Goal: Task Accomplishment & Management: Complete application form

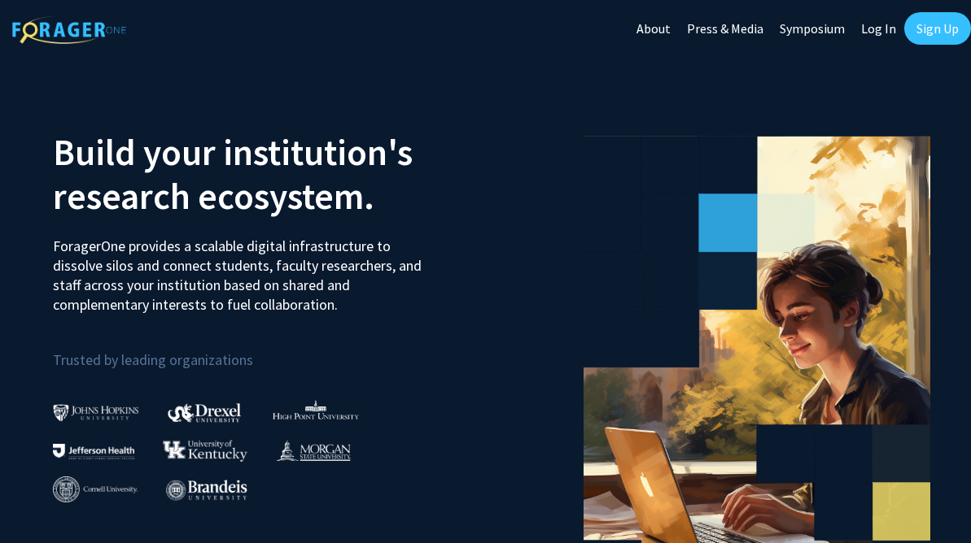
click at [923, 30] on link "Sign Up" at bounding box center [937, 28] width 67 height 33
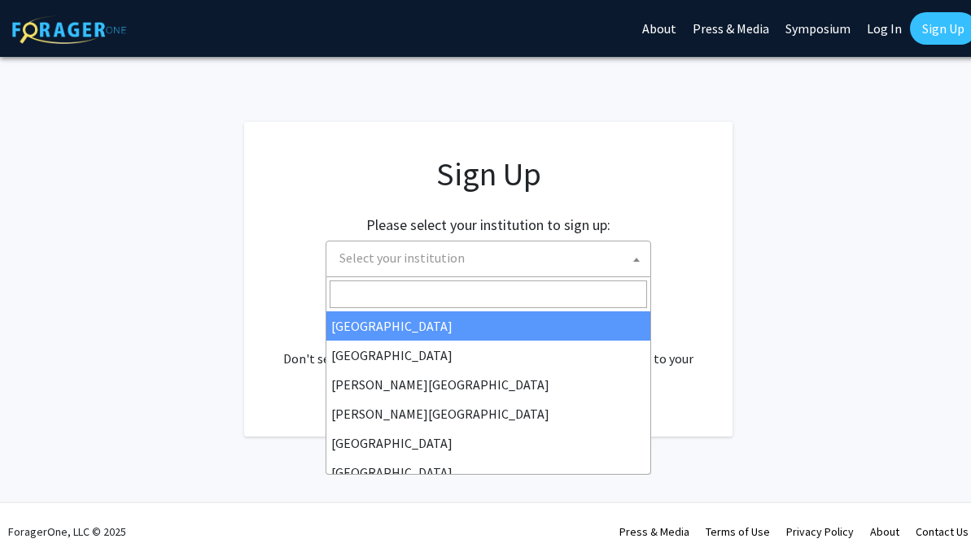
click at [473, 260] on span "Select your institution" at bounding box center [491, 258] width 317 height 33
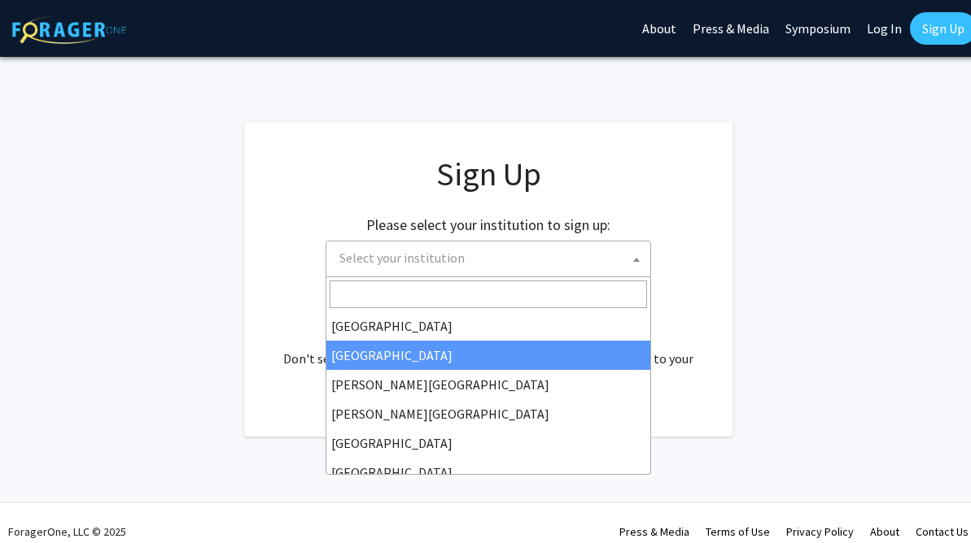
select select "10"
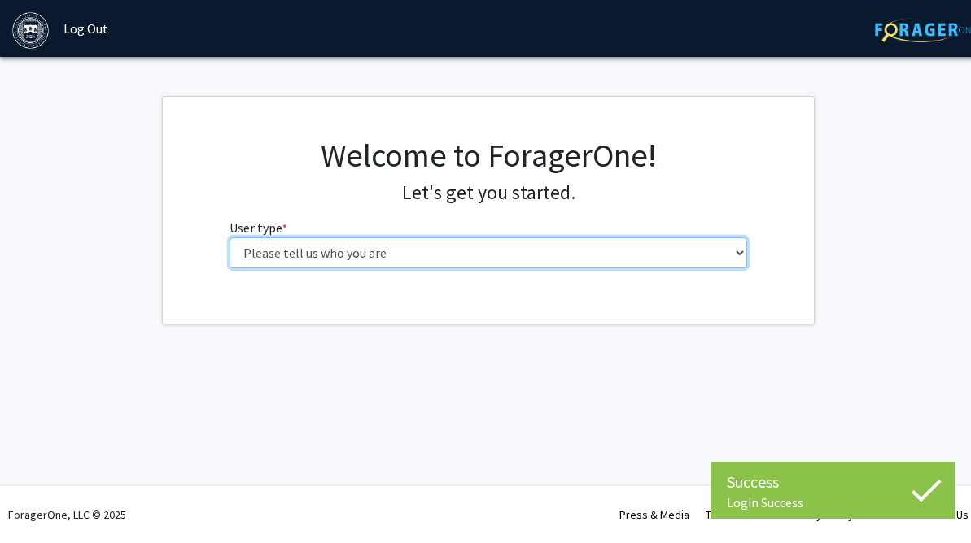
click at [290, 246] on select "Please tell us who you are Undergraduate Student Master's Student Doctoral Cand…" at bounding box center [488, 253] width 518 height 31
select select "1: undergrad"
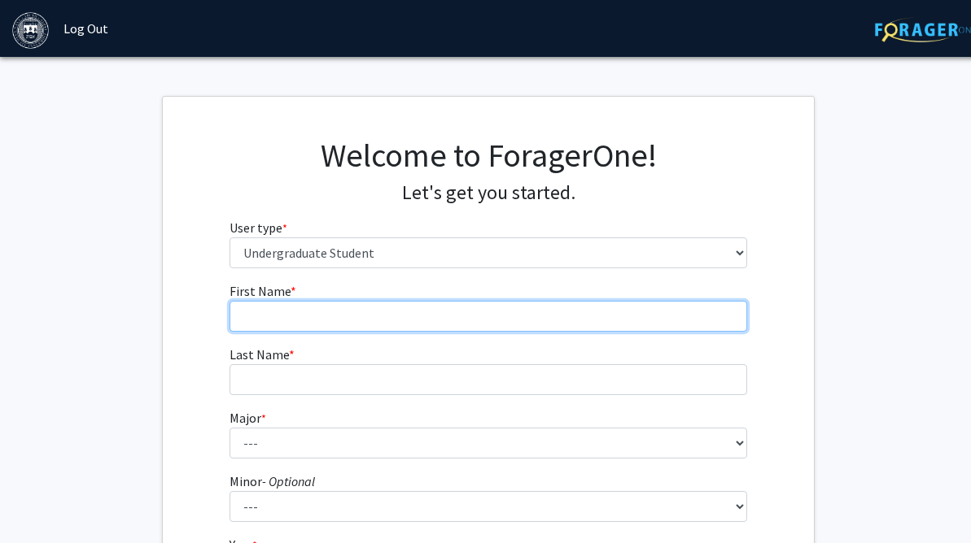
click at [430, 309] on input "First Name * required" at bounding box center [488, 316] width 518 height 31
type input "[PERSON_NAME]"
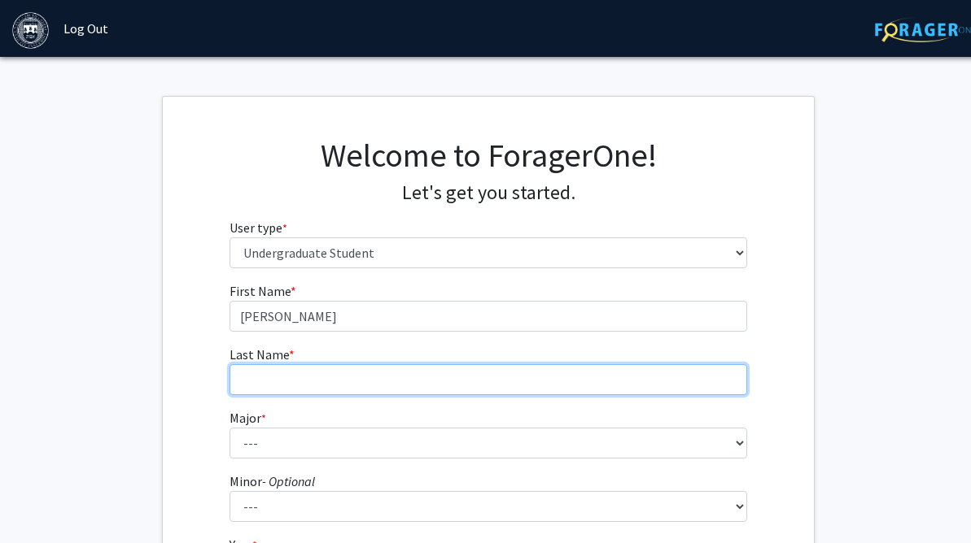
type input "[PERSON_NAME]"
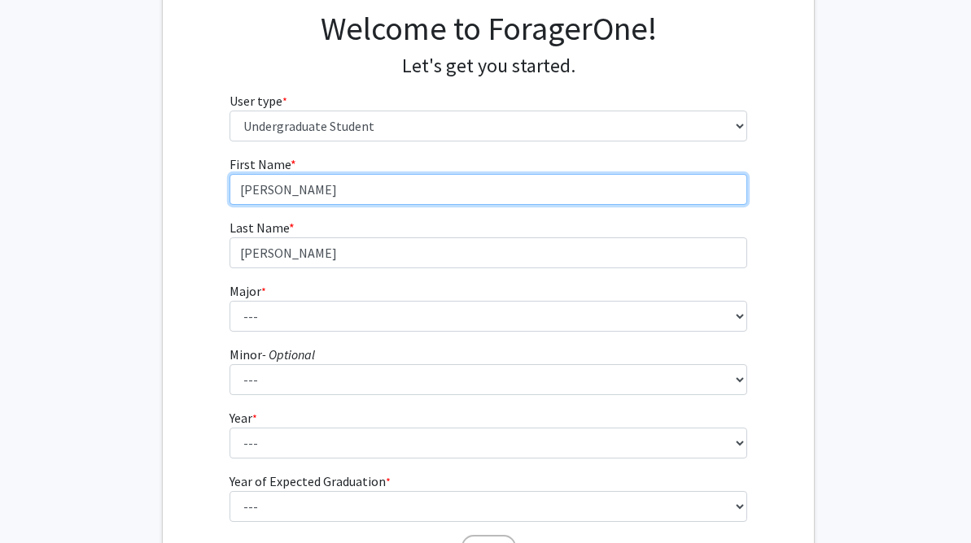
scroll to position [156, 0]
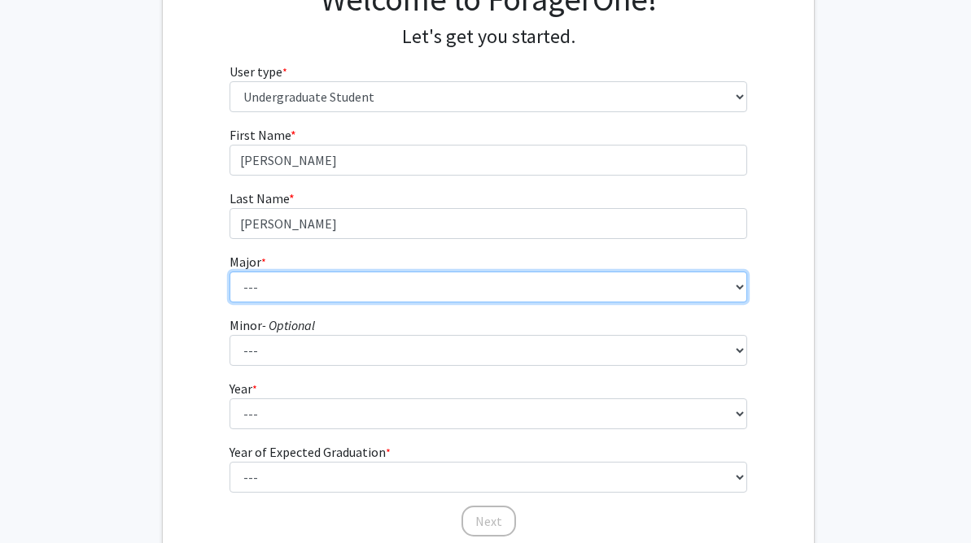
click at [374, 292] on select "--- African and African American Studies American Studies Anthropology Applied …" at bounding box center [488, 287] width 518 height 31
select select "19: 585"
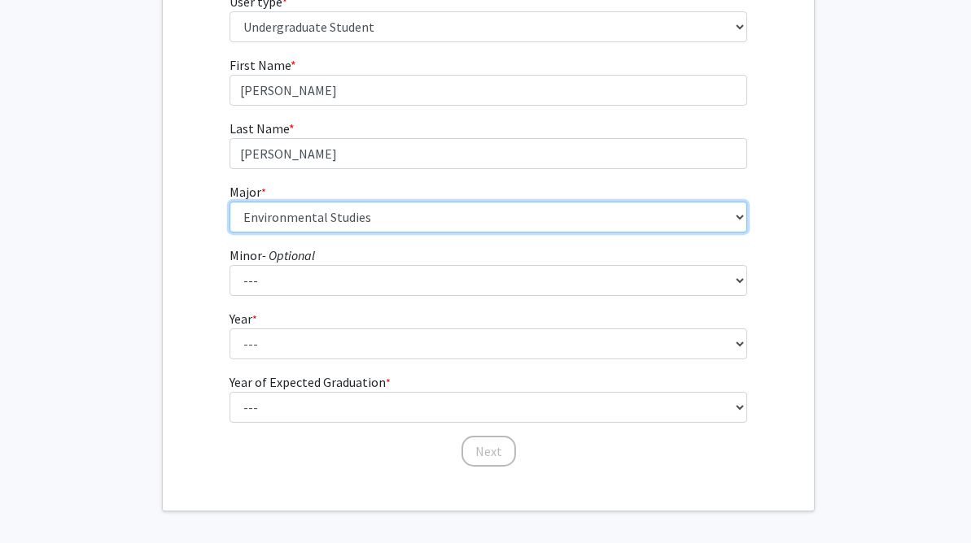
scroll to position [231, 0]
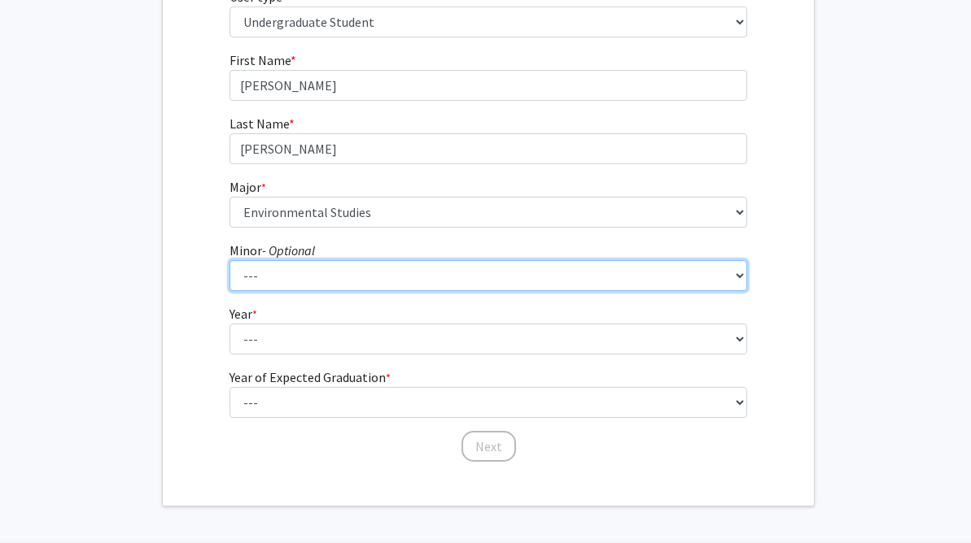
click at [303, 281] on select "--- African and African American Studies Anthropology Arabic Language, Literatu…" at bounding box center [488, 275] width 518 height 31
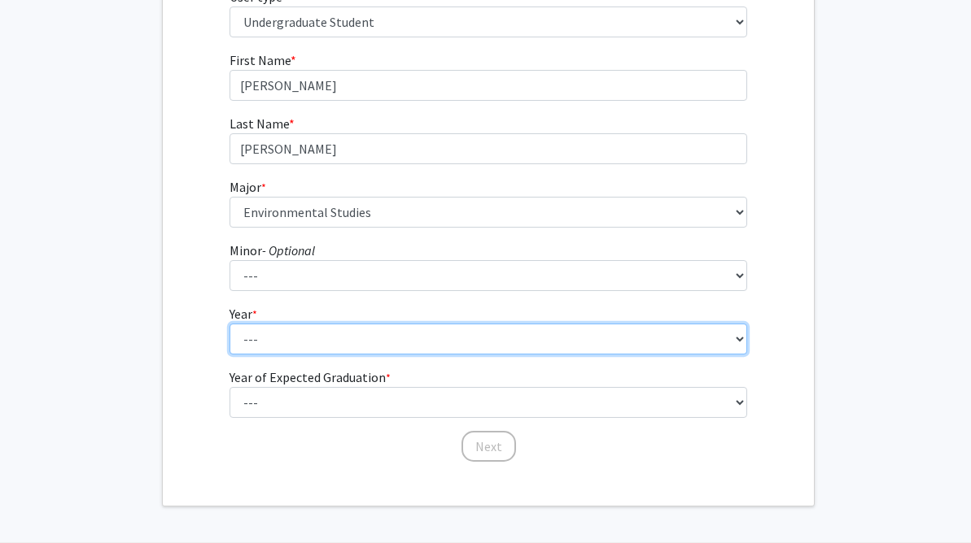
click at [295, 340] on select "--- First-year Sophomore Junior Senior Postbaccalaureate Certificate" at bounding box center [488, 339] width 518 height 31
select select "3: junior"
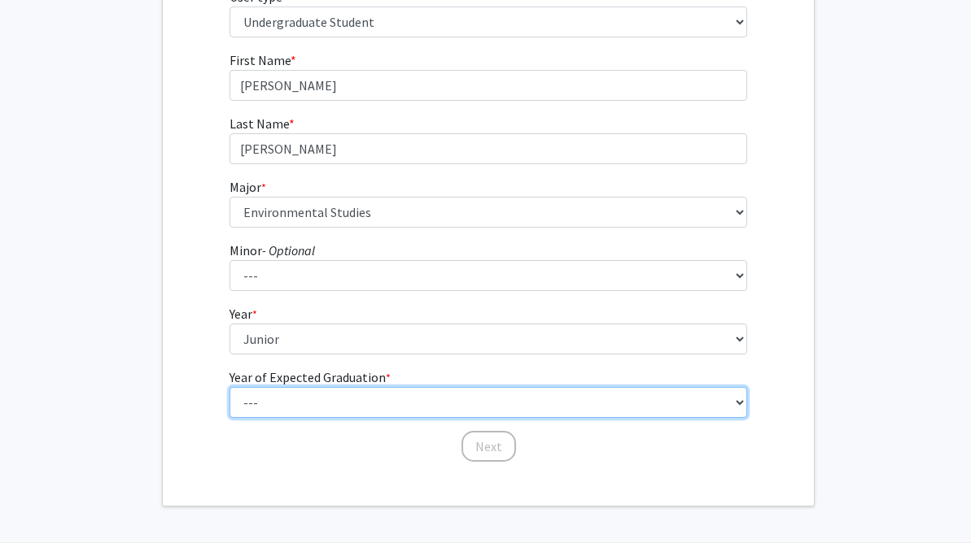
click at [300, 394] on select "--- 2025 2026 2027 2028 2029 2030 2031 2032 2033 2034" at bounding box center [488, 402] width 518 height 31
select select "3: 2027"
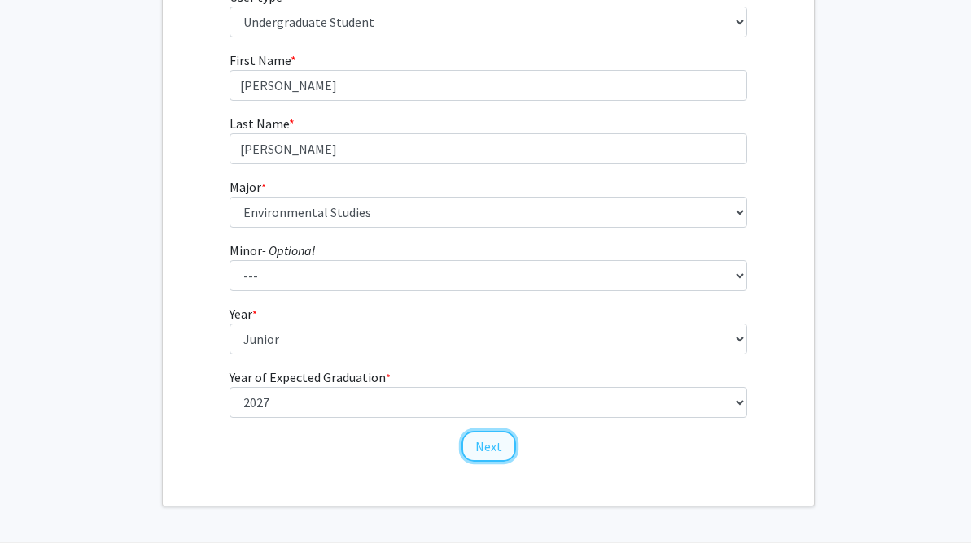
click at [495, 452] on button "Next" at bounding box center [488, 446] width 55 height 31
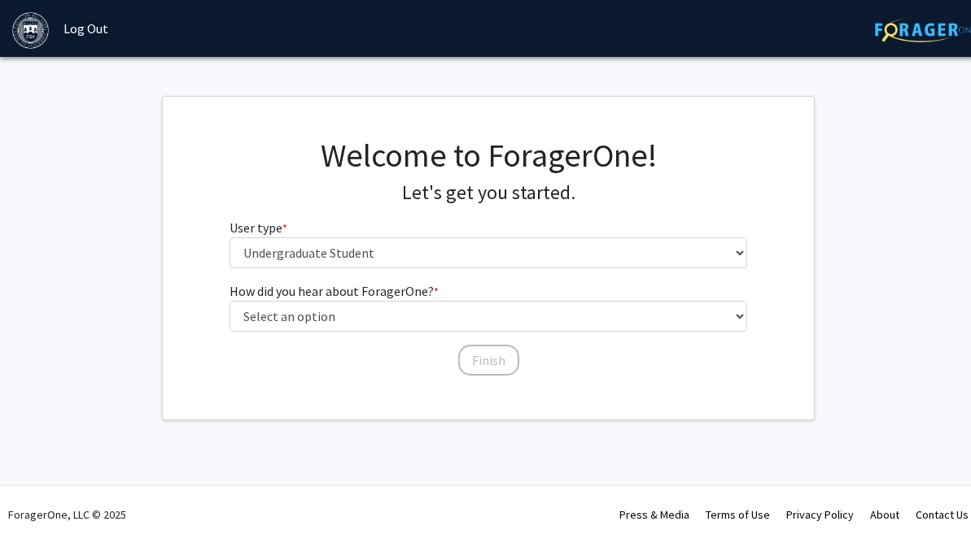
scroll to position [0, 0]
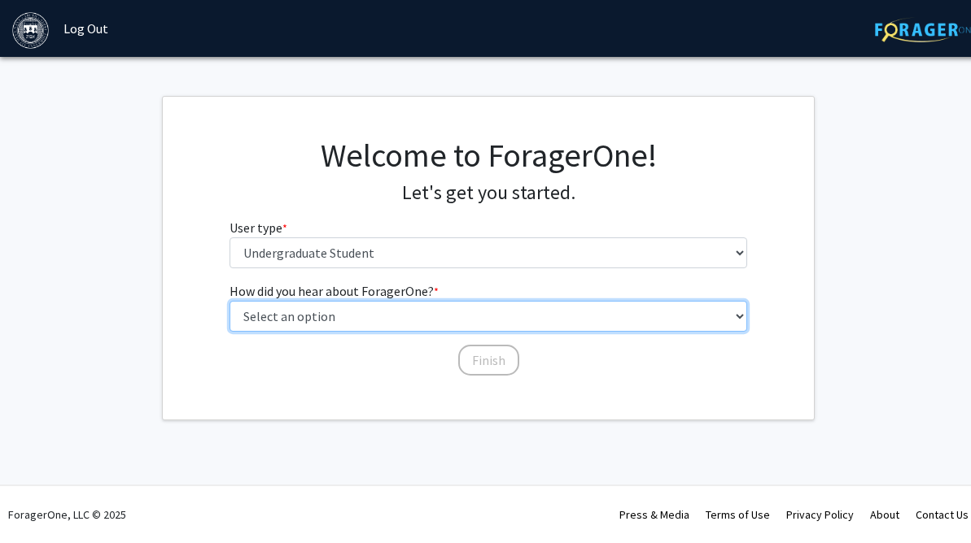
click at [416, 316] on select "Select an option Peer/student recommendation Faculty/staff recommendation Unive…" at bounding box center [488, 316] width 518 height 31
select select "3: university_website"
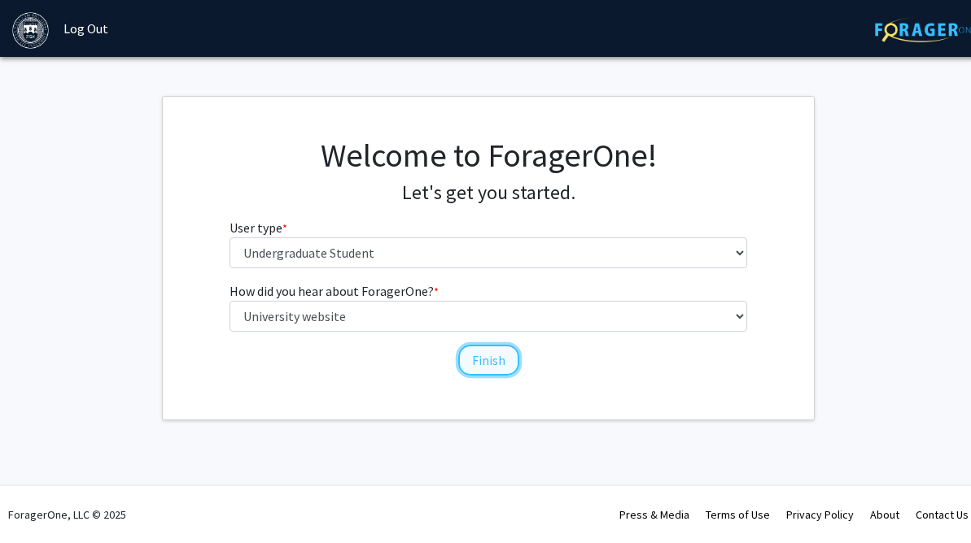
click at [500, 360] on button "Finish" at bounding box center [488, 360] width 61 height 31
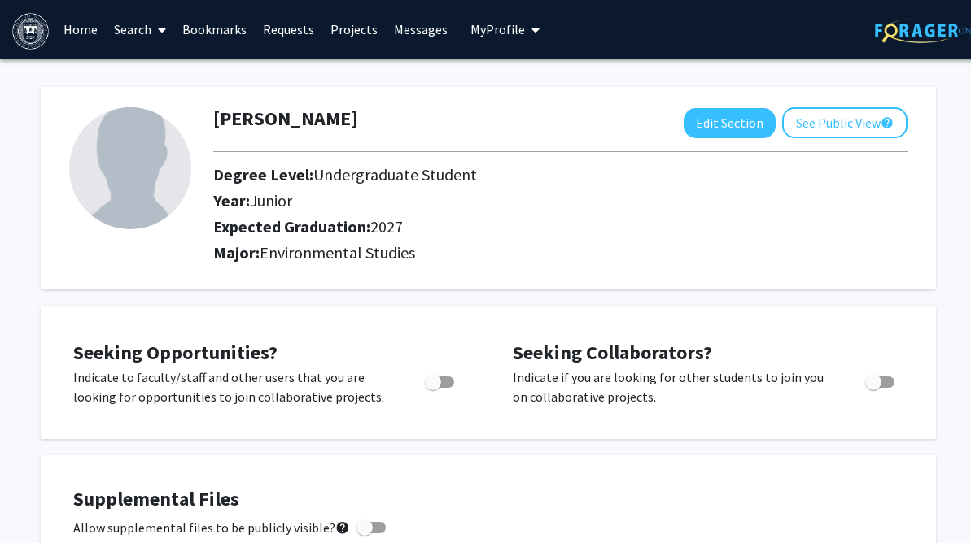
click at [435, 384] on span "Toggle" at bounding box center [433, 382] width 16 height 16
click at [433, 388] on input "Are you actively seeking opportunities?" at bounding box center [432, 388] width 1 height 1
checkbox input "true"
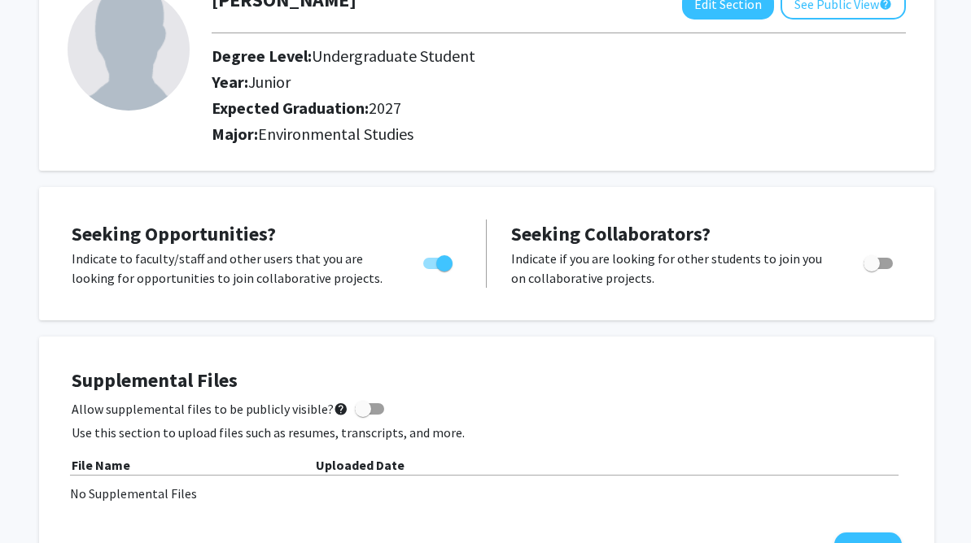
scroll to position [0, 2]
